Goal: Check status

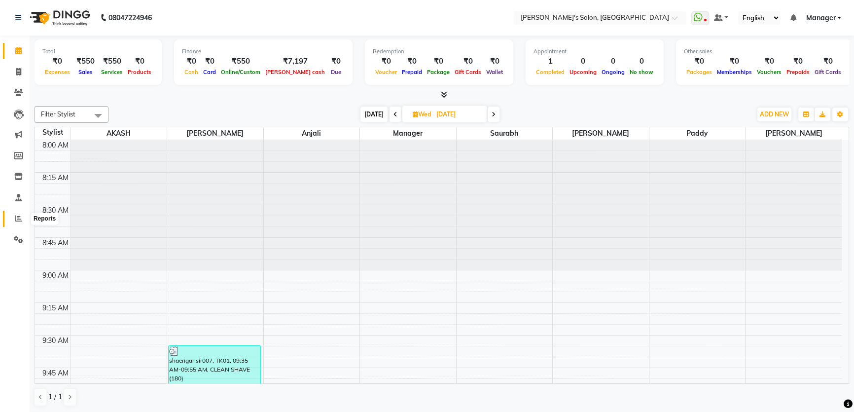
click at [22, 221] on span at bounding box center [18, 218] width 17 height 11
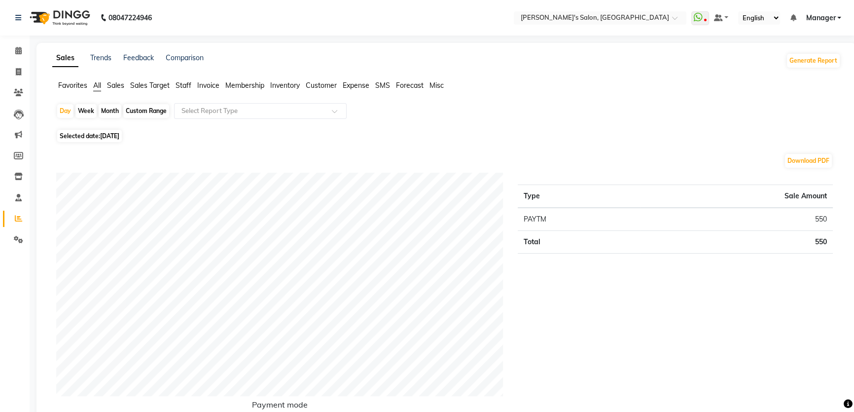
click at [110, 133] on span "[DATE]" at bounding box center [109, 135] width 19 height 7
select select "9"
select select "2025"
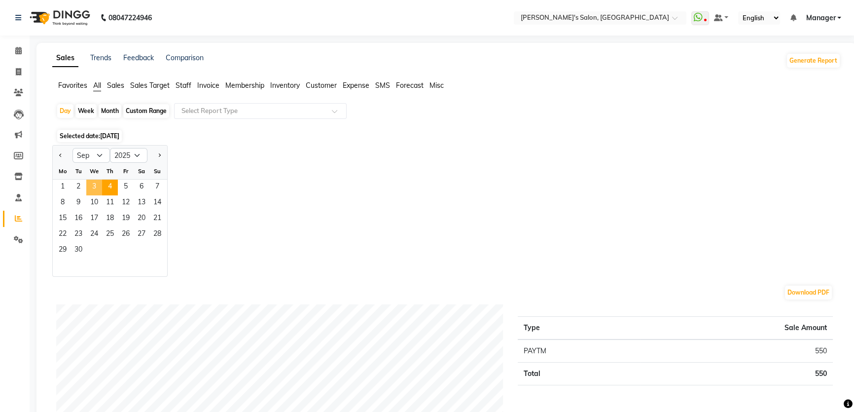
click at [94, 184] on span "3" at bounding box center [94, 187] width 16 height 16
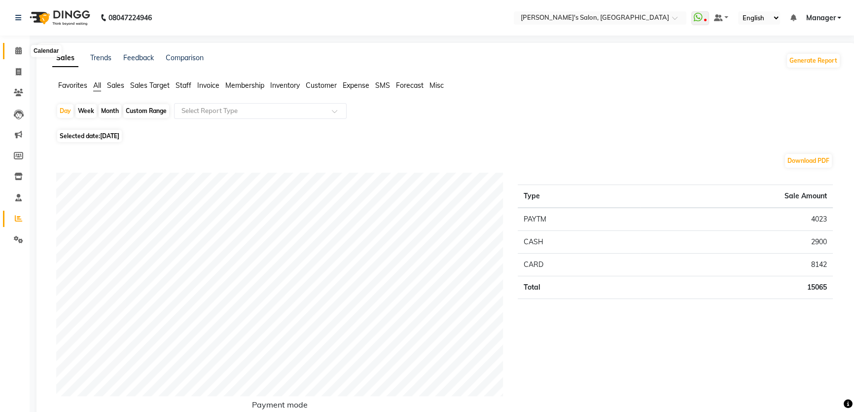
click at [17, 53] on icon at bounding box center [18, 50] width 6 height 7
